Goal: Learn about a topic: Learn about a topic

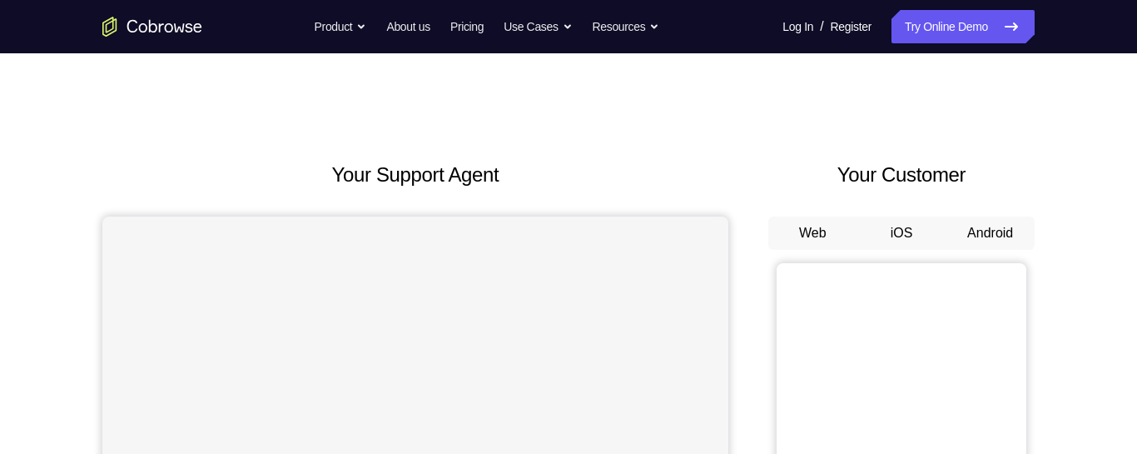
scroll to position [118, 0]
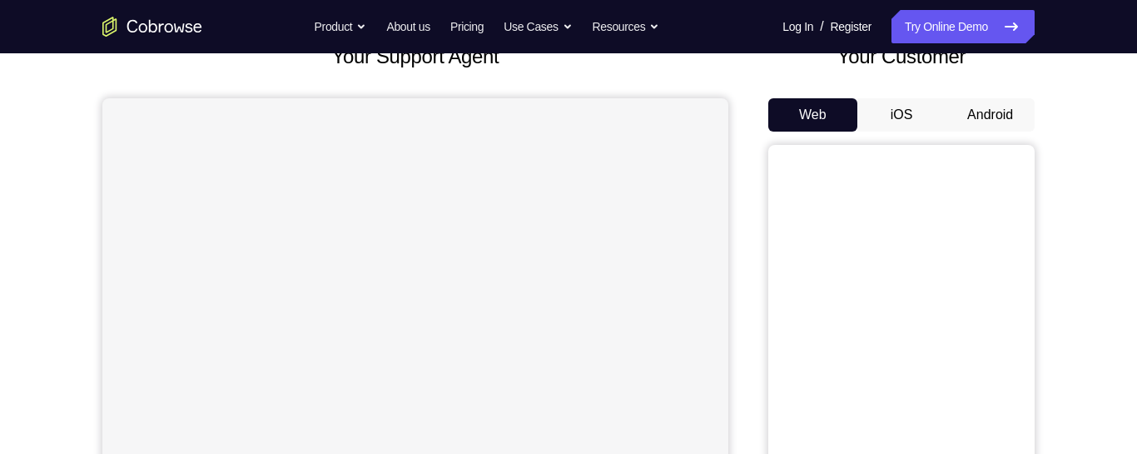
click at [995, 107] on button "Android" at bounding box center [989, 114] width 89 height 33
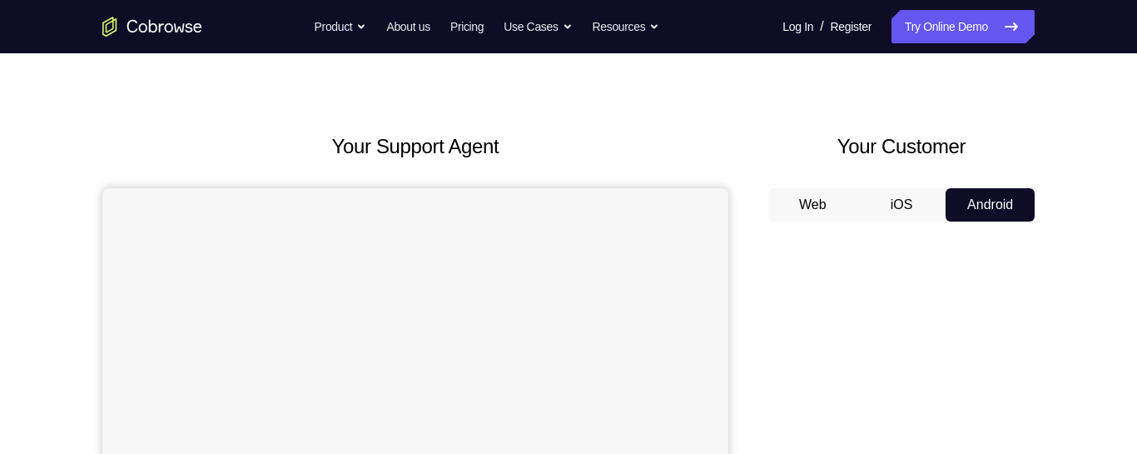
scroll to position [0, 0]
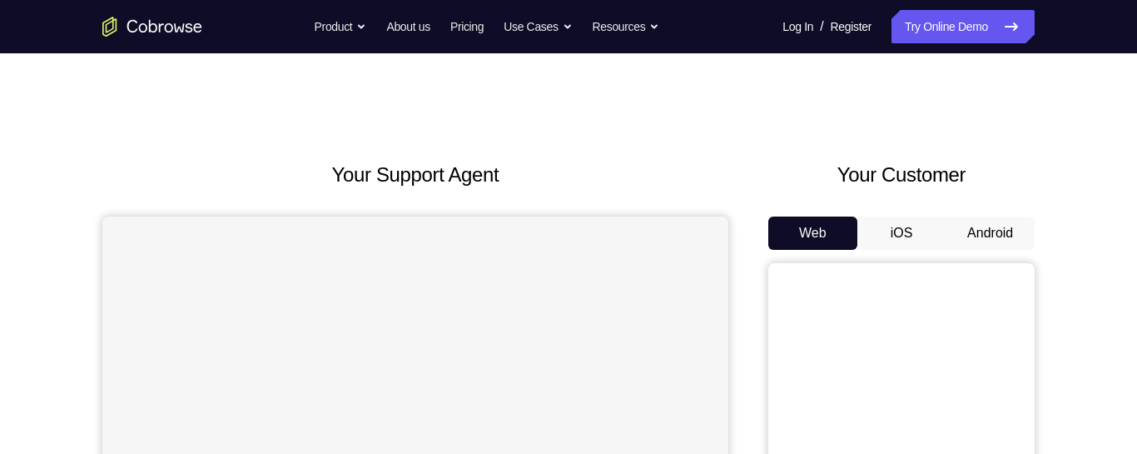
click at [997, 232] on button "Android" at bounding box center [989, 232] width 89 height 33
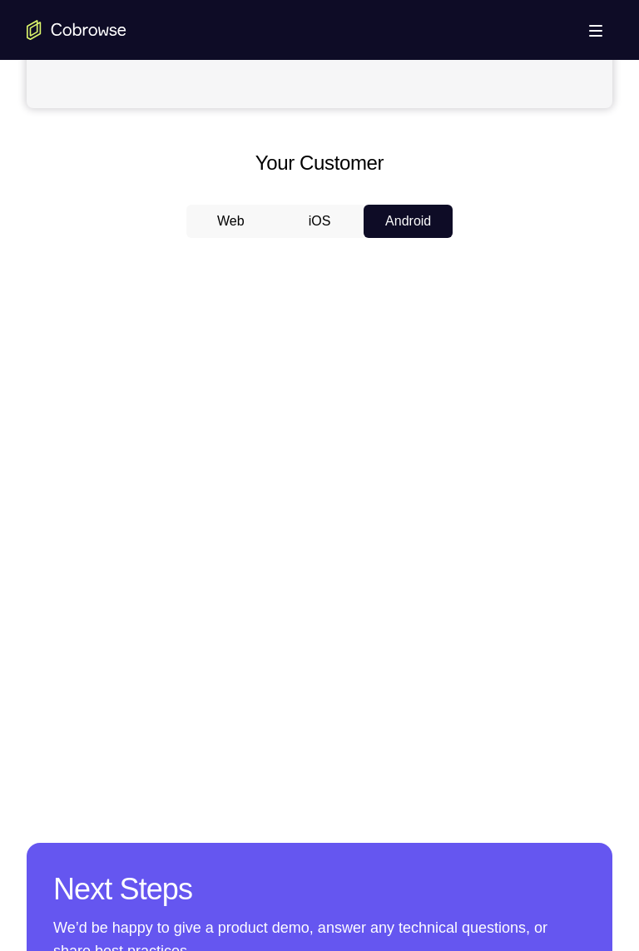
scroll to position [680, 0]
click at [362, 255] on div at bounding box center [320, 507] width 586 height 512
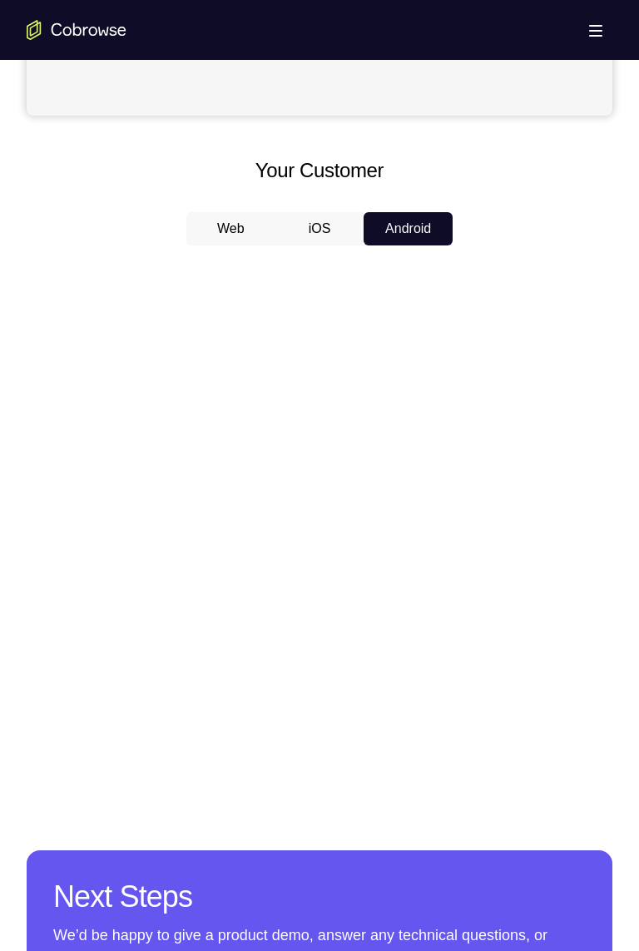
scroll to position [672, 0]
